Goal: Information Seeking & Learning: Find specific page/section

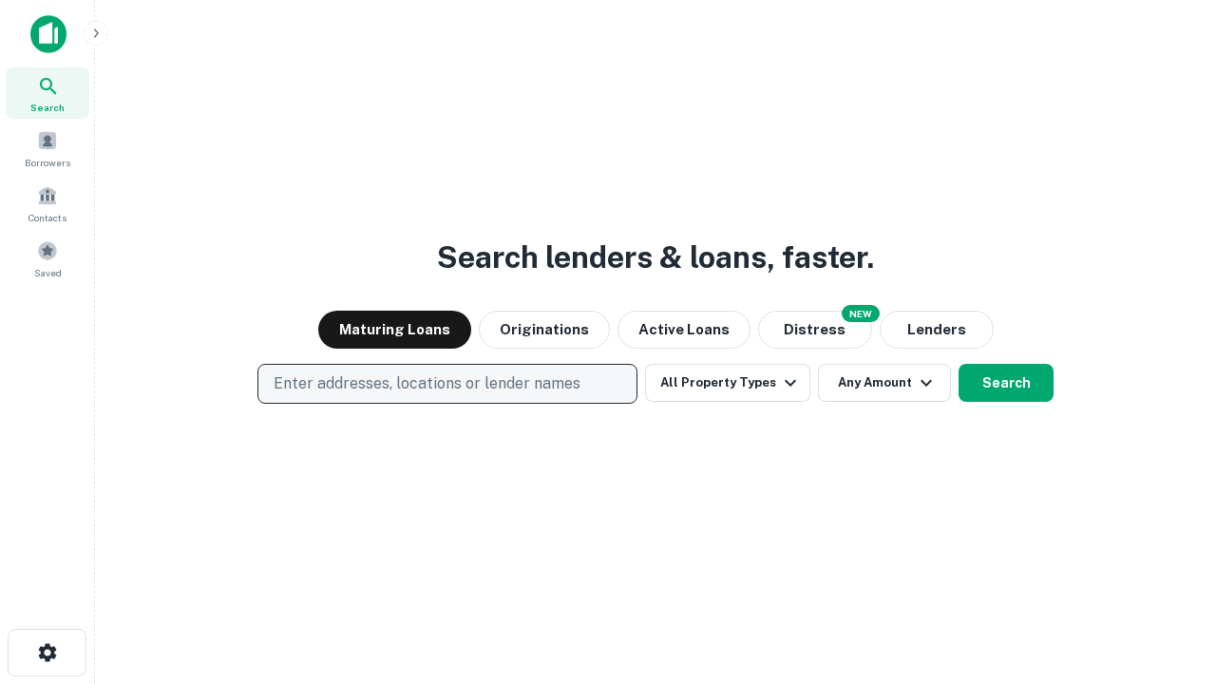
click at [447, 384] on p "Enter addresses, locations or lender names" at bounding box center [427, 384] width 307 height 23
type input "**********"
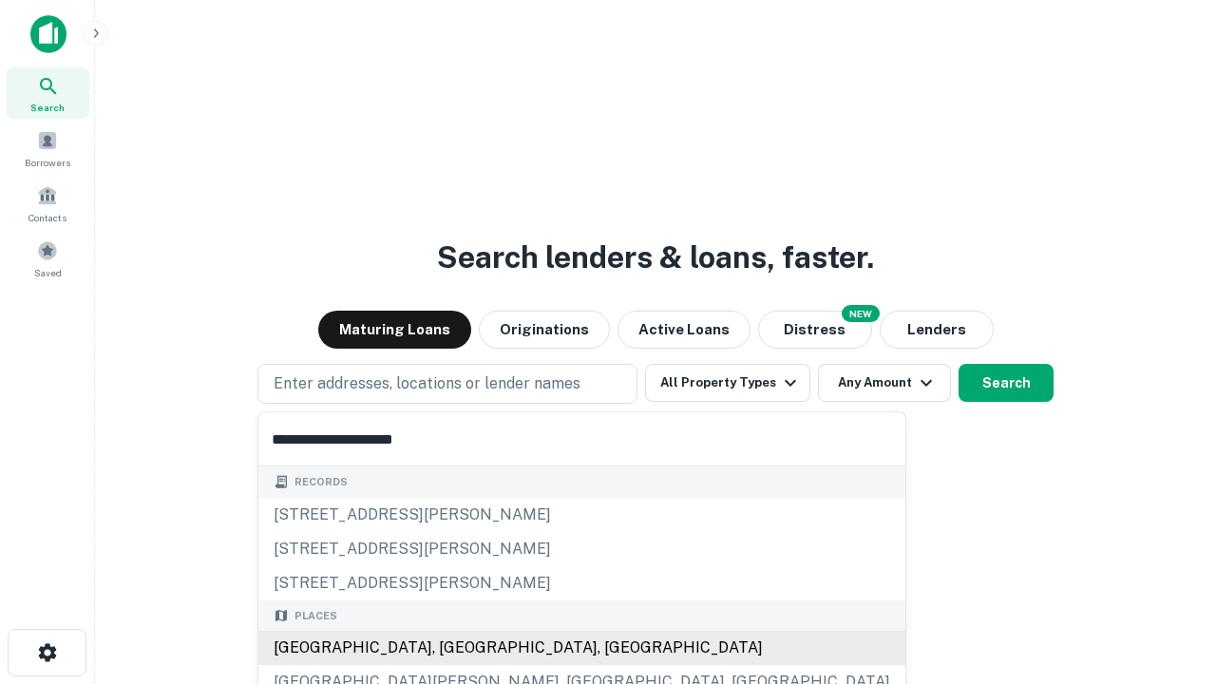
click at [454, 648] on div "[GEOGRAPHIC_DATA], [GEOGRAPHIC_DATA], [GEOGRAPHIC_DATA]" at bounding box center [581, 648] width 647 height 34
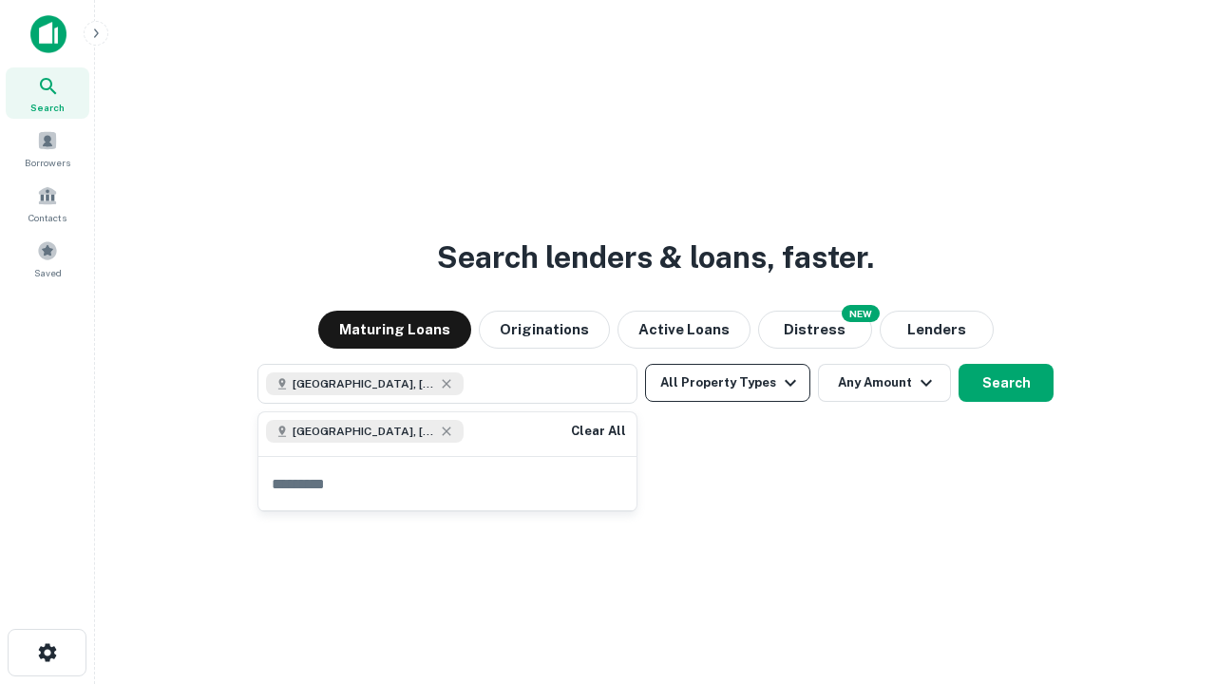
click at [728, 383] on button "All Property Types" at bounding box center [727, 383] width 165 height 38
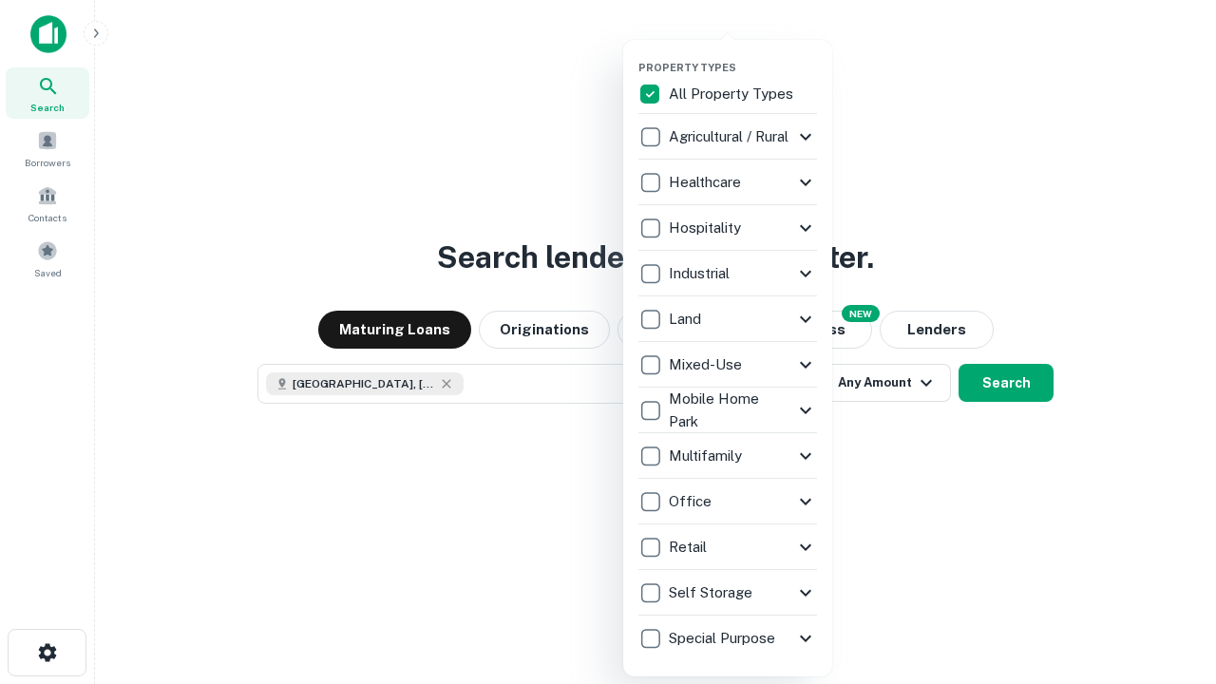
click at [743, 55] on button "button" at bounding box center [743, 55] width 209 height 1
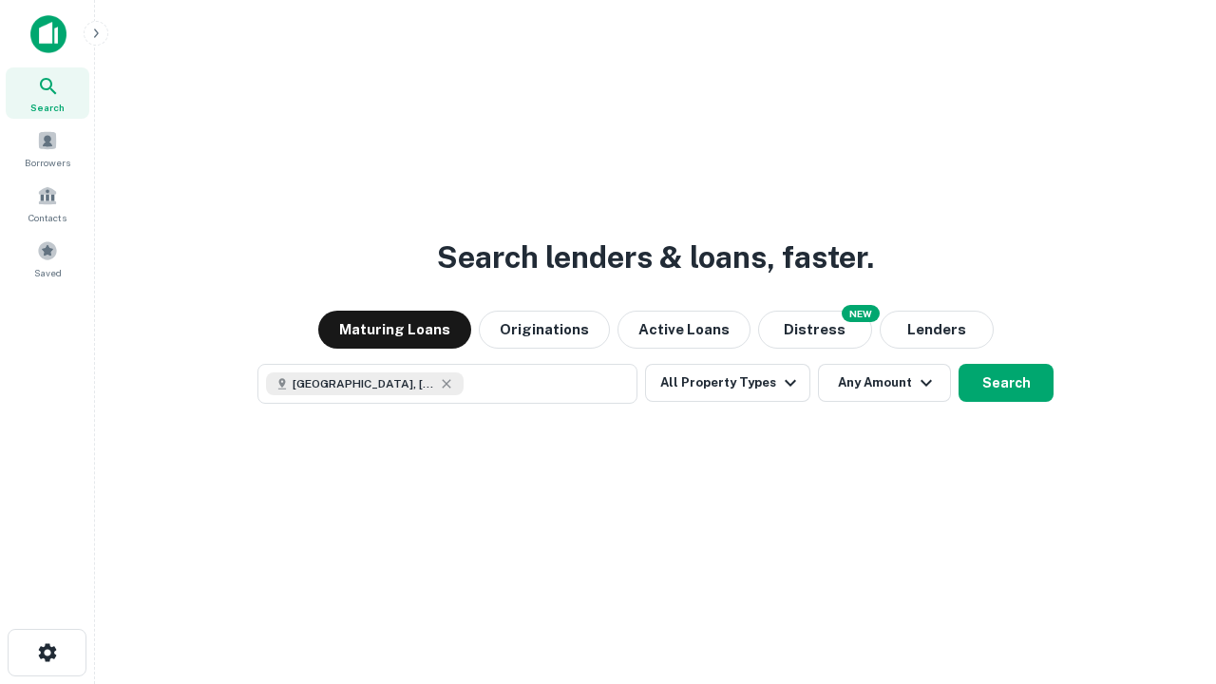
scroll to position [30, 0]
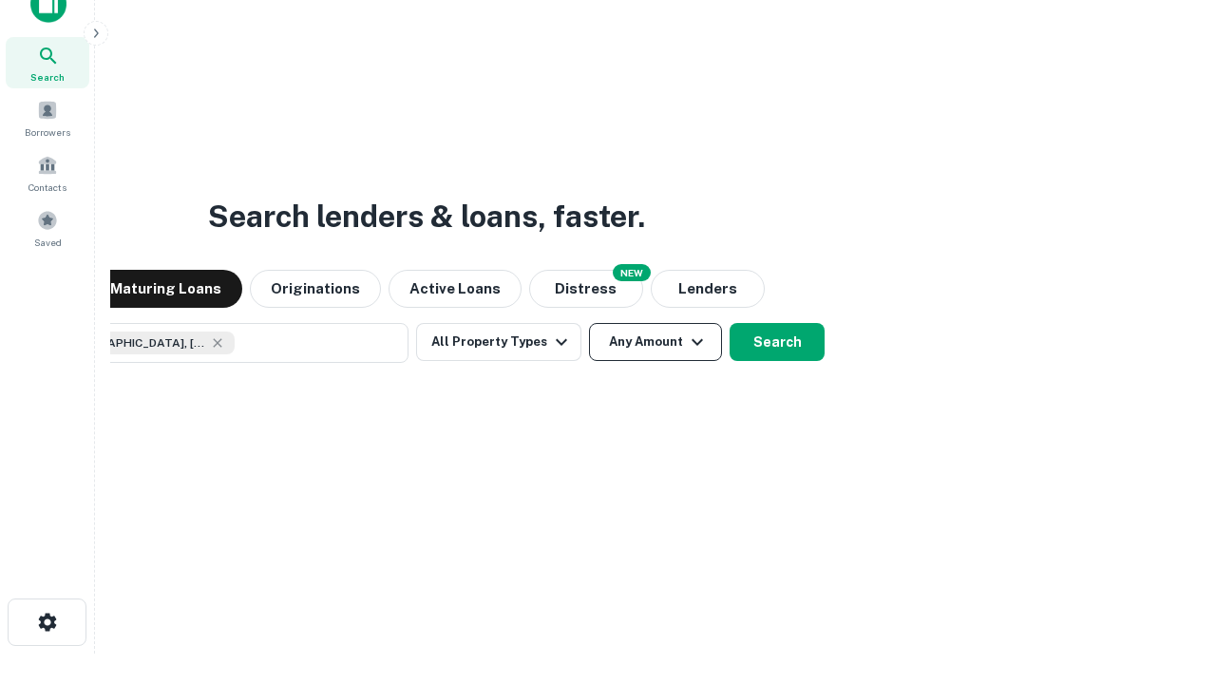
click at [589, 323] on button "Any Amount" at bounding box center [655, 342] width 133 height 38
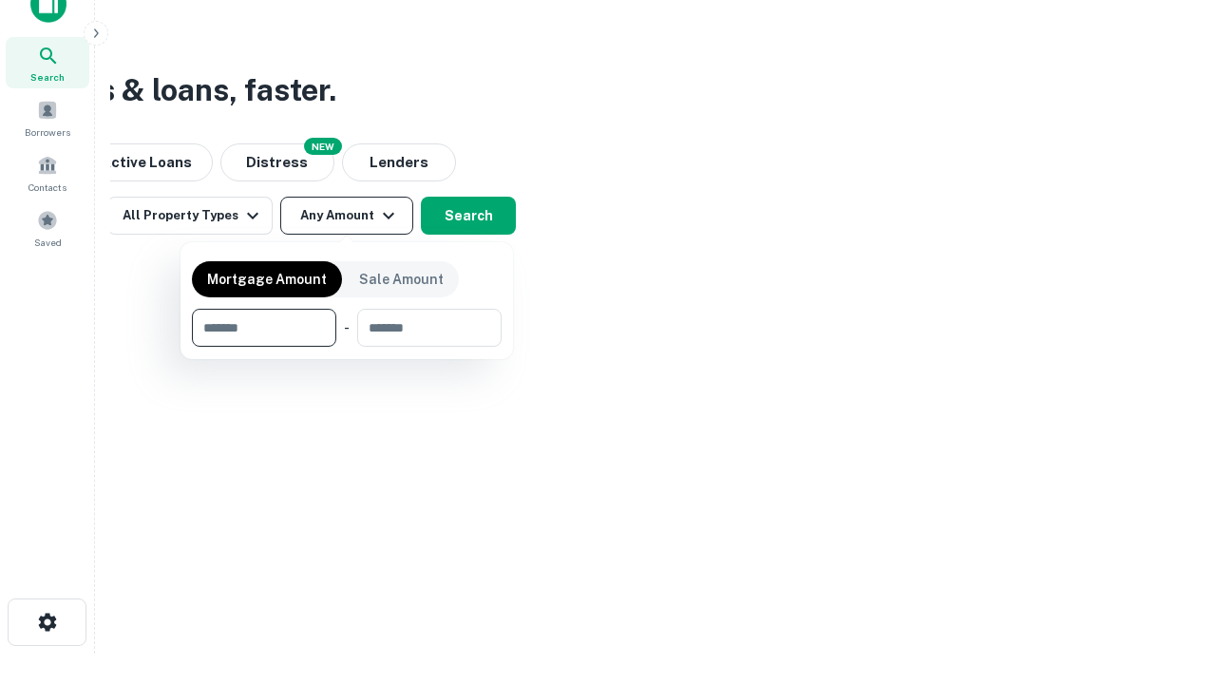
type input "*******"
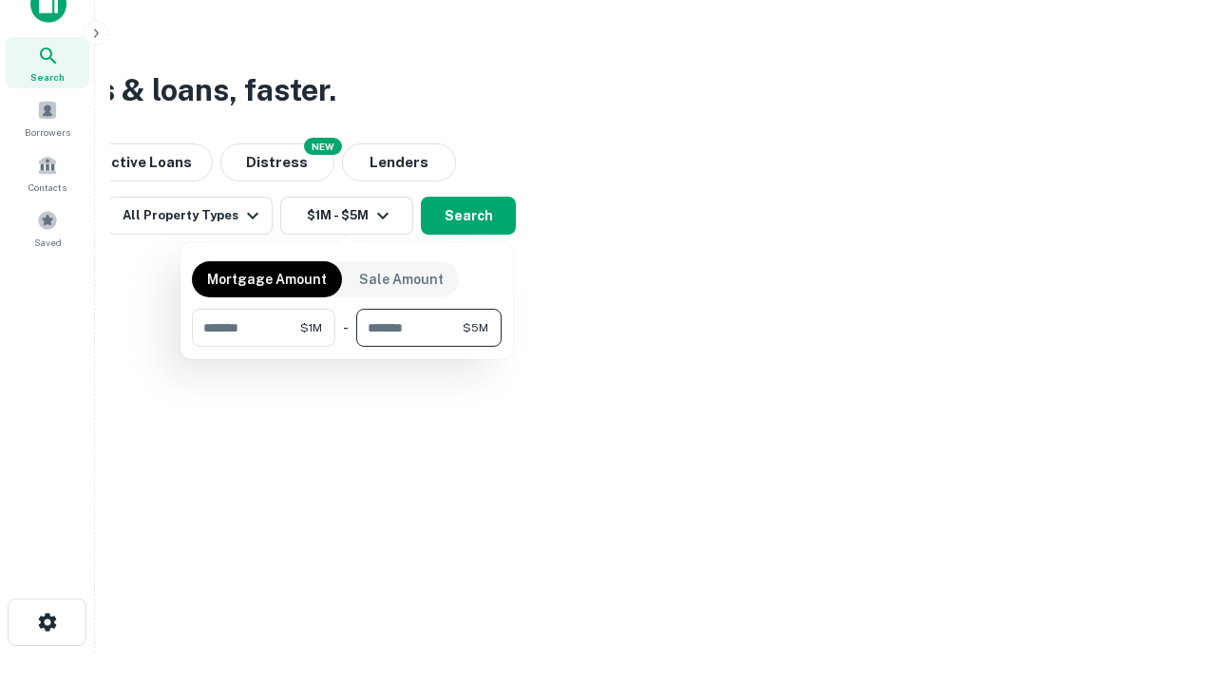
type input "*******"
click at [347, 347] on button "button" at bounding box center [347, 347] width 310 height 1
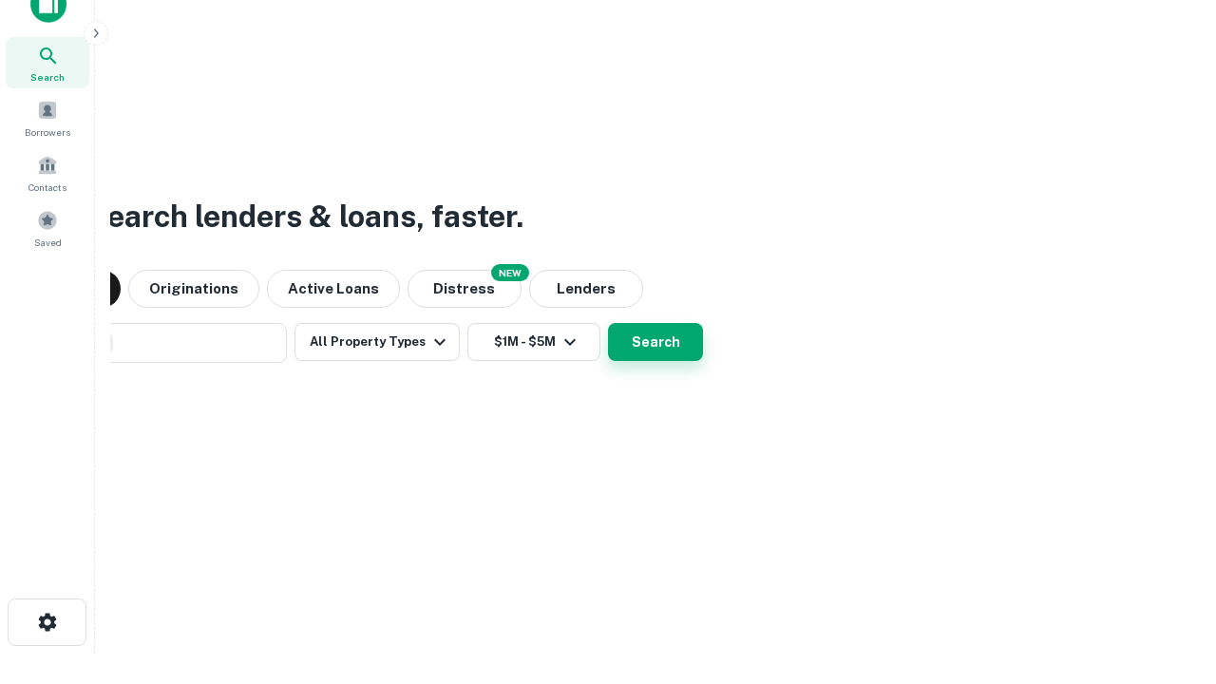
click at [608, 323] on button "Search" at bounding box center [655, 342] width 95 height 38
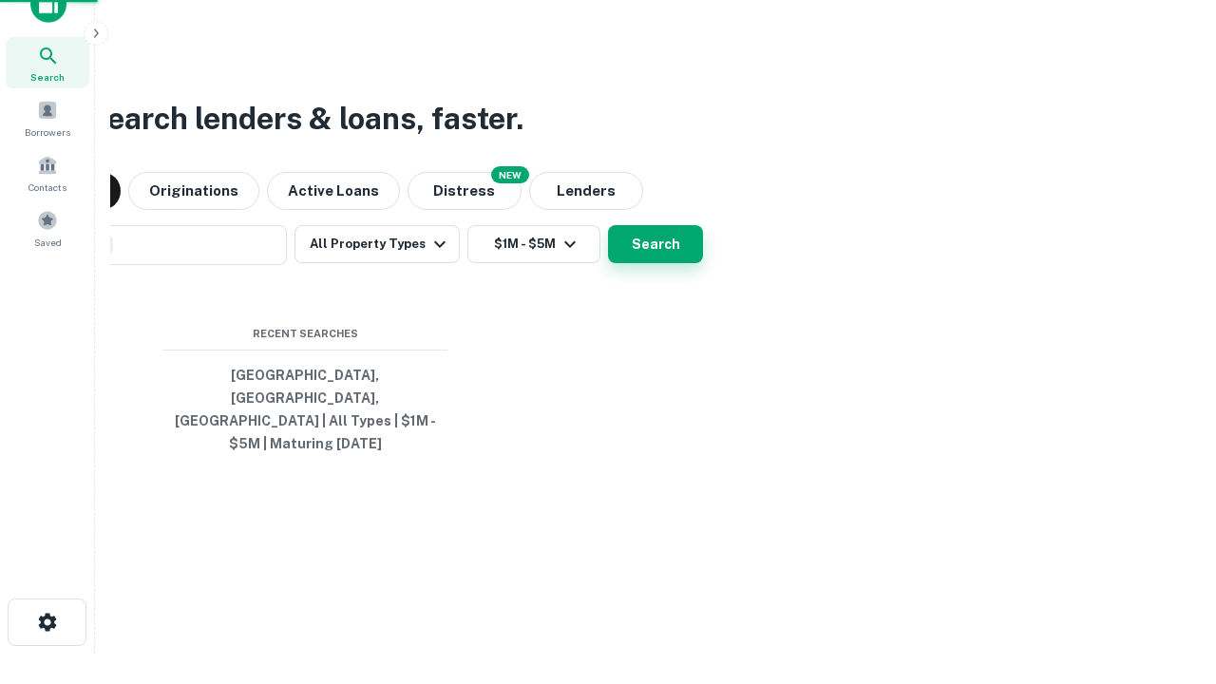
scroll to position [62, 538]
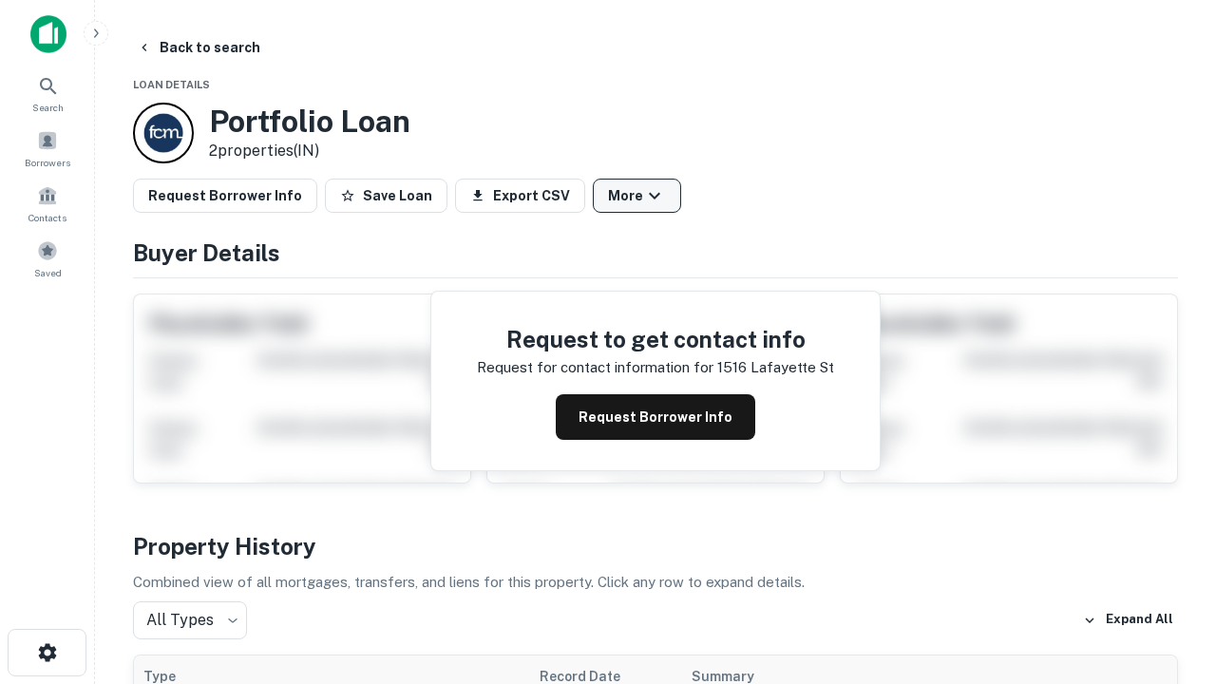
click at [637, 196] on button "More" at bounding box center [637, 196] width 88 height 34
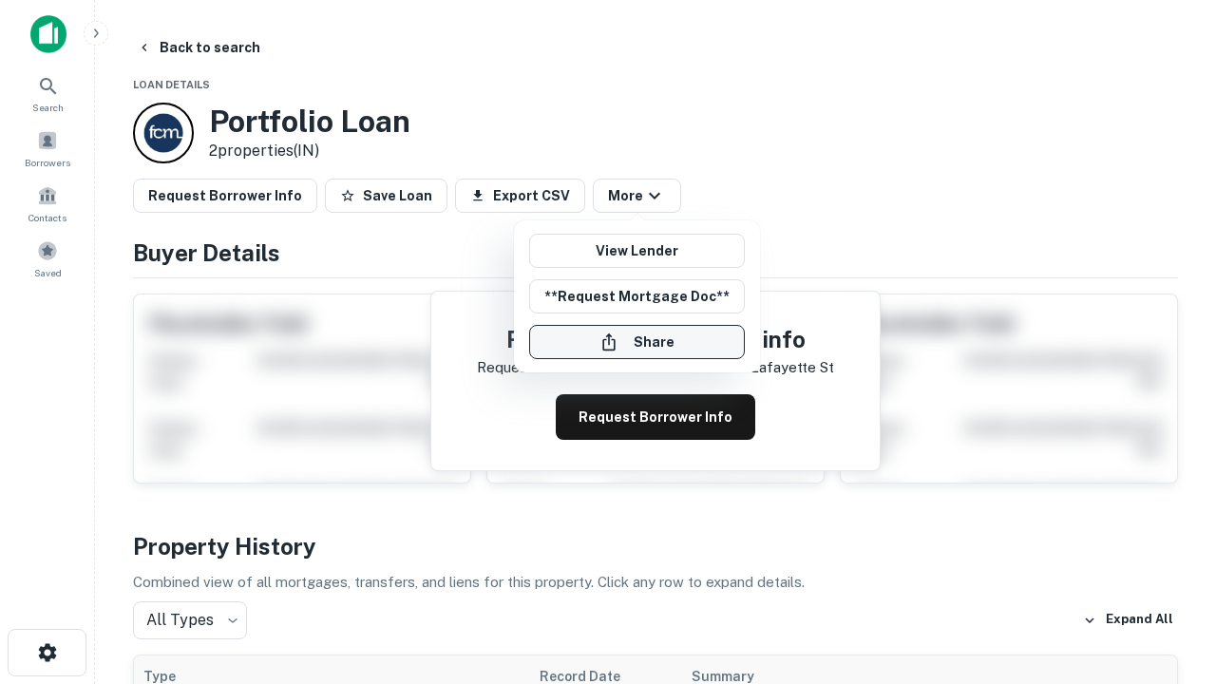
click at [637, 342] on button "Share" at bounding box center [637, 342] width 216 height 34
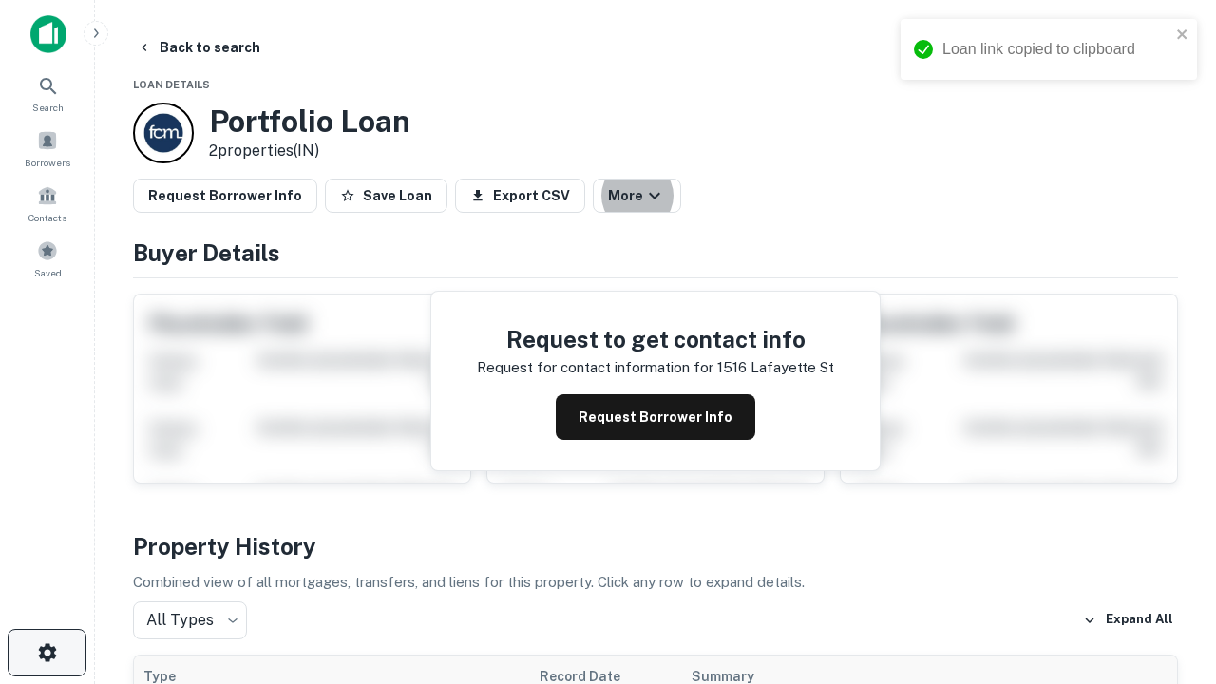
click at [47, 653] on icon "button" at bounding box center [47, 652] width 23 height 23
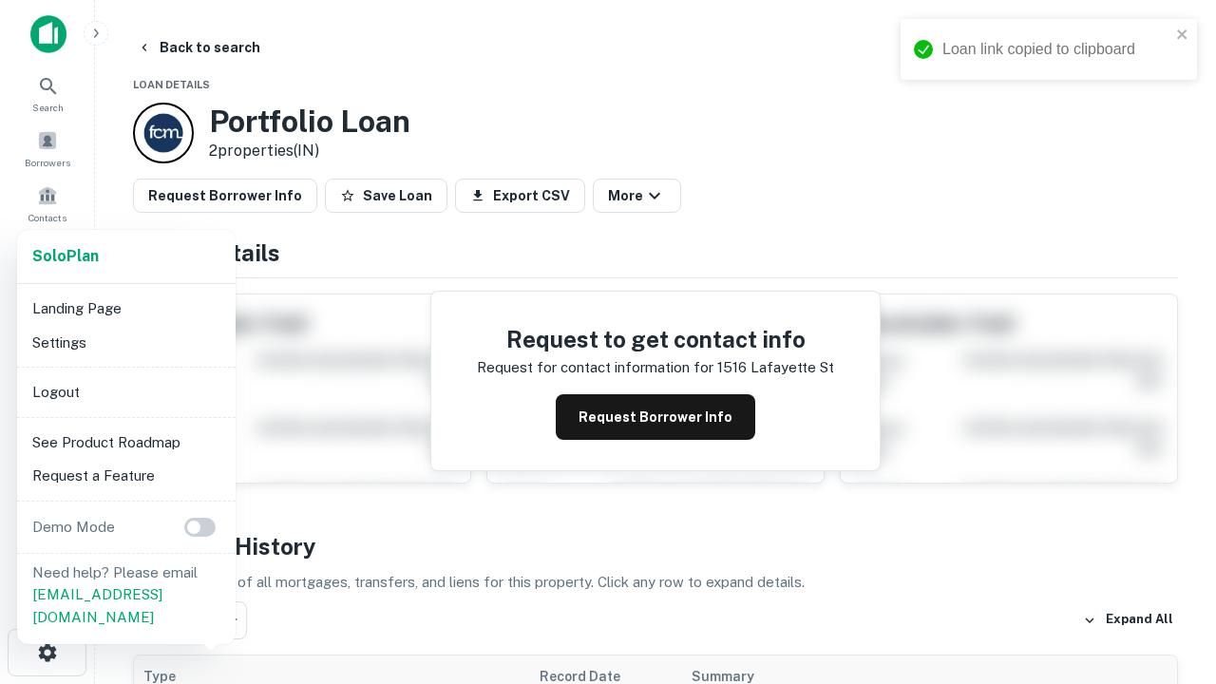
click at [125, 392] on li "Logout" at bounding box center [126, 392] width 203 height 34
